Goal: Task Accomplishment & Management: Use online tool/utility

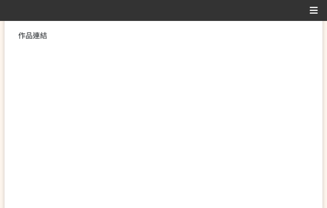
scroll to position [182, 0]
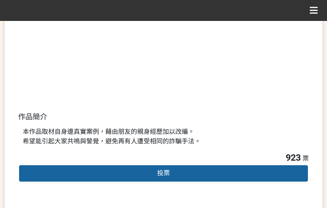
click at [215, 170] on div "投票" at bounding box center [163, 173] width 291 height 18
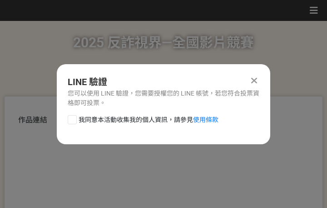
click at [175, 117] on span "我同意本活動收集我的個人資訊，請參見 使用條款" at bounding box center [149, 120] width 140 height 10
click at [74, 117] on input "我同意本活動收集我的個人資訊，請參見 使用條款" at bounding box center [71, 119] width 6 height 6
checkbox input "false"
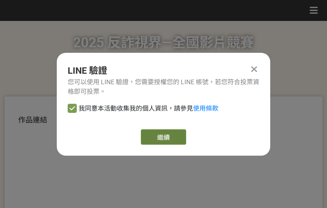
click at [177, 133] on link "繼續" at bounding box center [163, 136] width 45 height 15
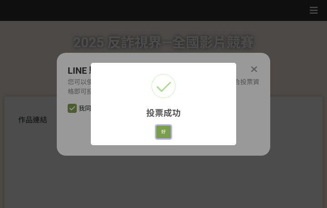
drag, startPoint x: 168, startPoint y: 134, endPoint x: 167, endPoint y: 161, distance: 26.8
click at [168, 134] on button "好" at bounding box center [163, 131] width 15 height 13
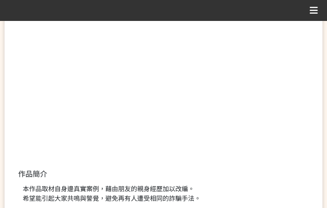
scroll to position [149, 0]
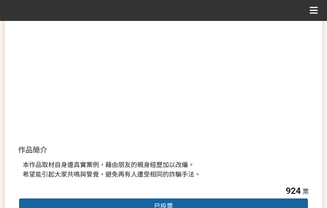
drag, startPoint x: 237, startPoint y: 154, endPoint x: 324, endPoint y: 199, distance: 98.3
click at [238, 156] on div "作品連結 作品簡介 本作品取材自身邊真實案例，藉由朋友的親身經歷加以改編。 希望能引起大家共鳴與警覺，避免再有人遭受相同的詐騙手法。" at bounding box center [163, 75] width 291 height 218
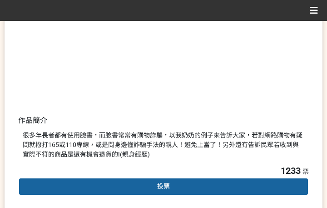
scroll to position [182, 0]
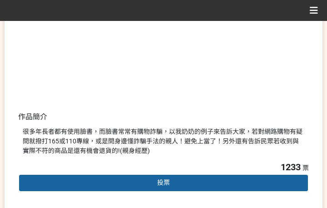
click at [180, 181] on div "投票" at bounding box center [163, 183] width 291 height 18
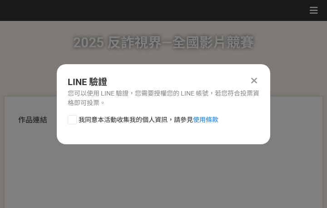
click at [156, 123] on span "我同意本活動收集我的個人資訊，請參見 使用條款" at bounding box center [149, 120] width 140 height 10
click at [74, 122] on input "我同意本活動收集我的個人資訊，請參見 使用條款" at bounding box center [71, 119] width 6 height 6
checkbox input "false"
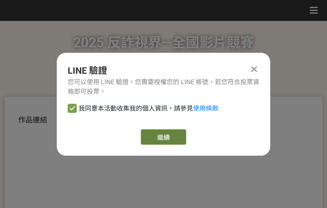
click at [173, 143] on link "繼續" at bounding box center [163, 136] width 45 height 15
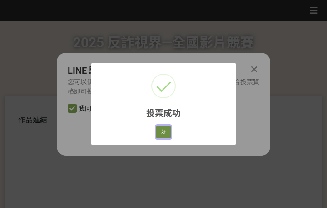
click at [168, 136] on button "好" at bounding box center [163, 131] width 15 height 13
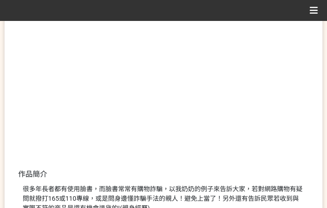
scroll to position [149, 0]
